Goal: Browse casually

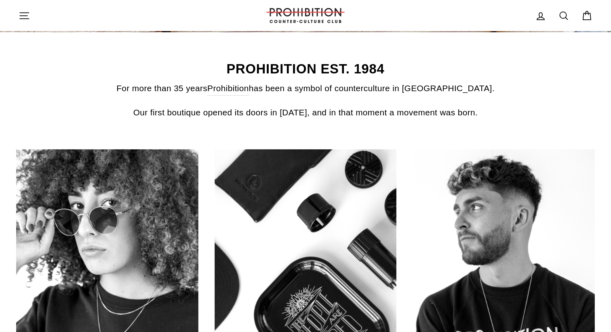
scroll to position [420, 0]
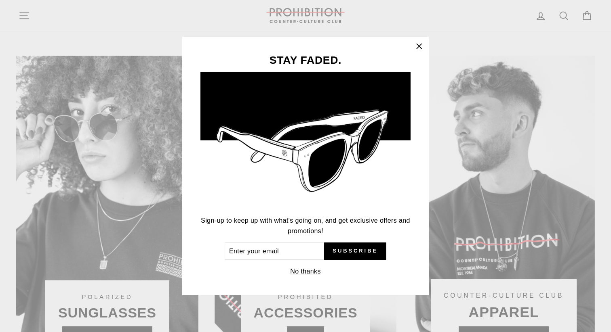
click at [418, 46] on icon "button" at bounding box center [418, 46] width 11 height 11
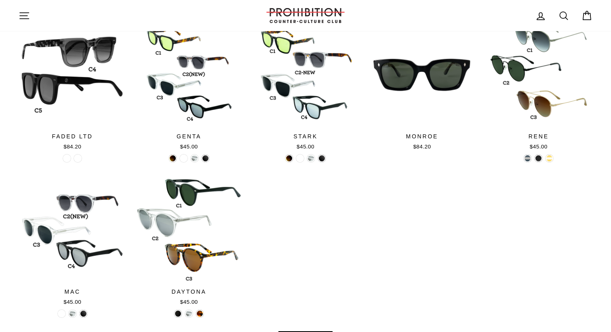
scroll to position [685, 0]
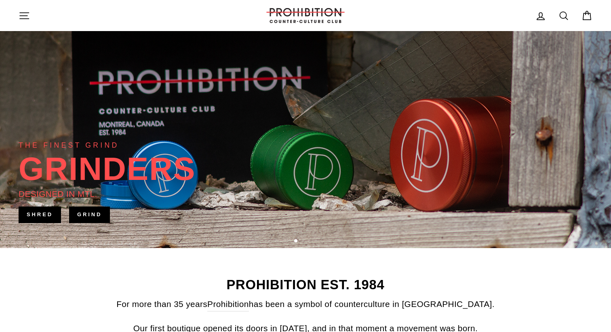
scroll to position [69, 0]
